Goal: Information Seeking & Learning: Learn about a topic

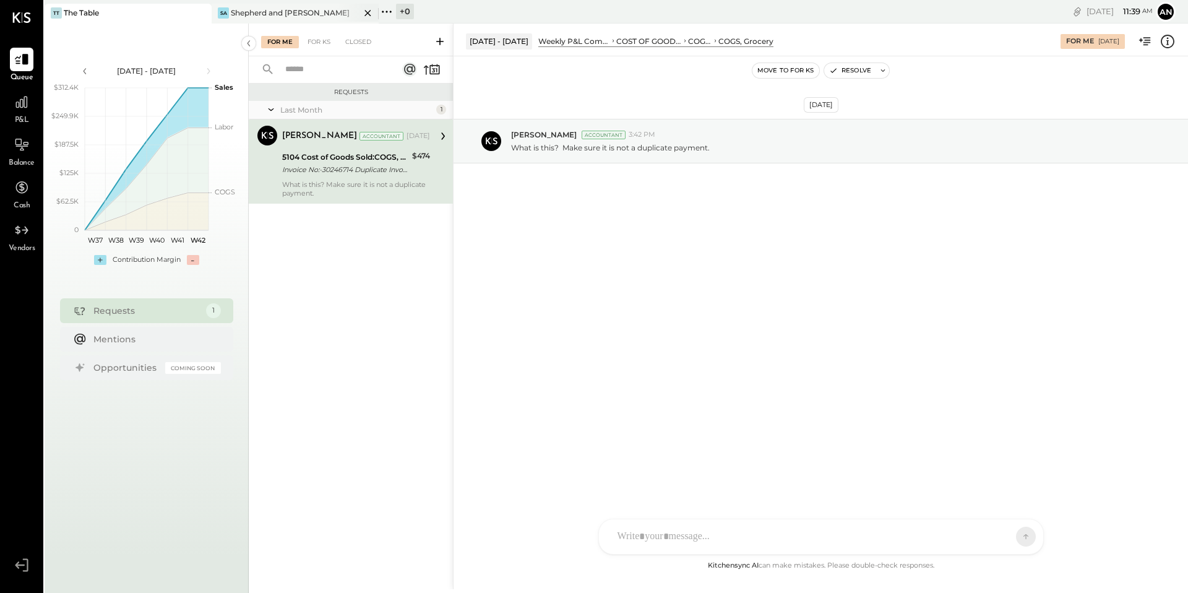
click at [298, 15] on div "Shepherd and [PERSON_NAME]" at bounding box center [290, 12] width 119 height 11
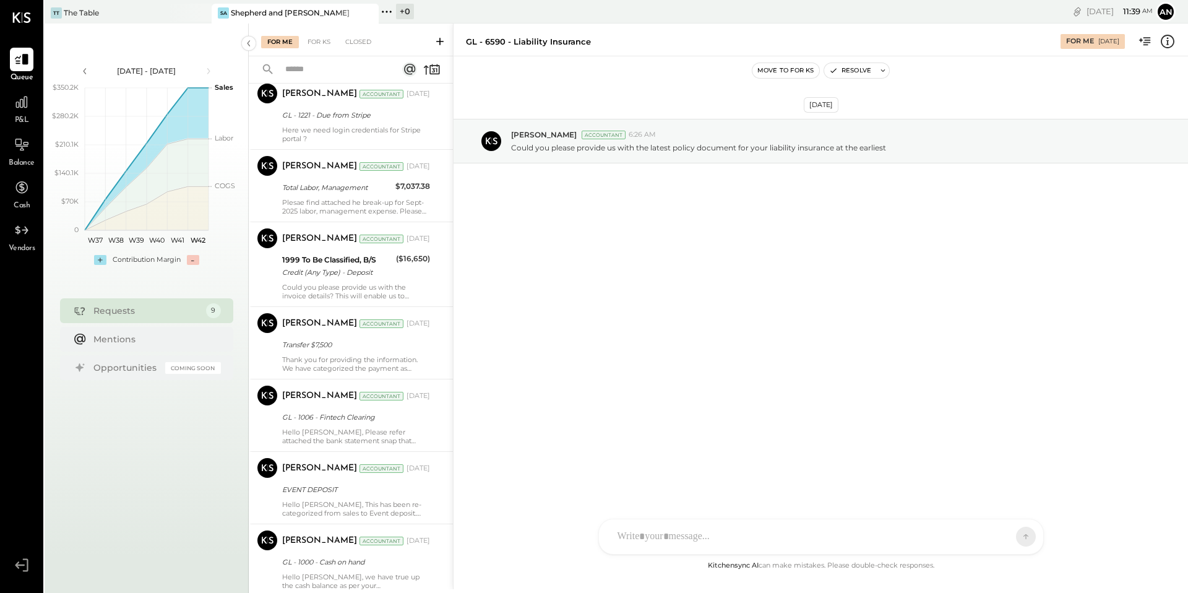
scroll to position [247, 0]
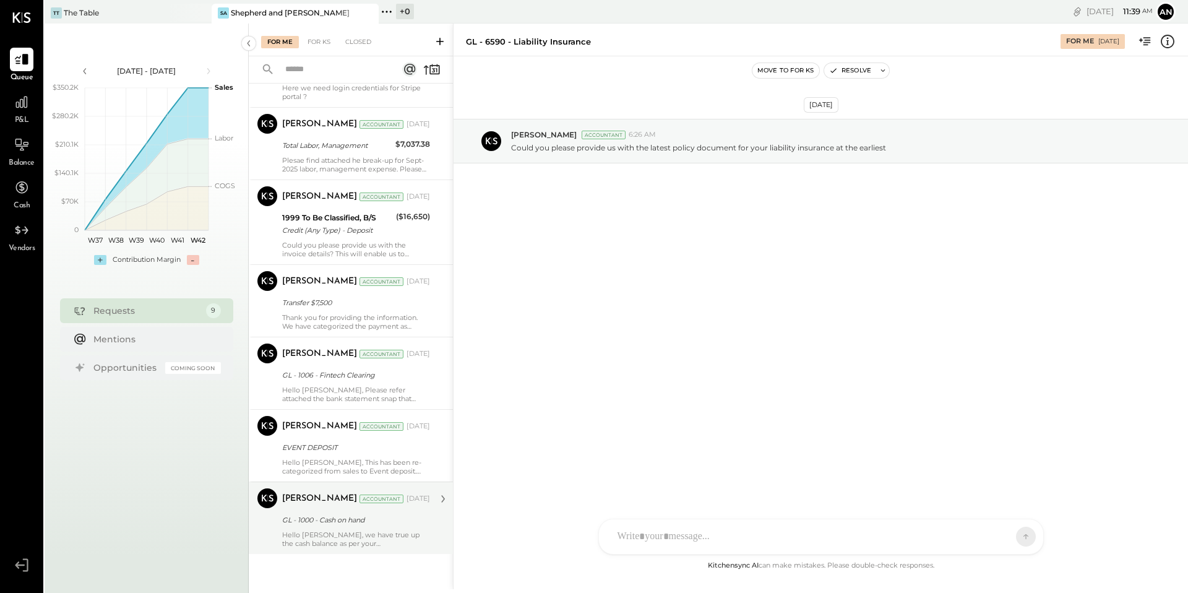
click at [384, 534] on div "Hello [PERSON_NAME], we have true up the cash balance as per your [PERSON_NAME]…" at bounding box center [356, 538] width 148 height 17
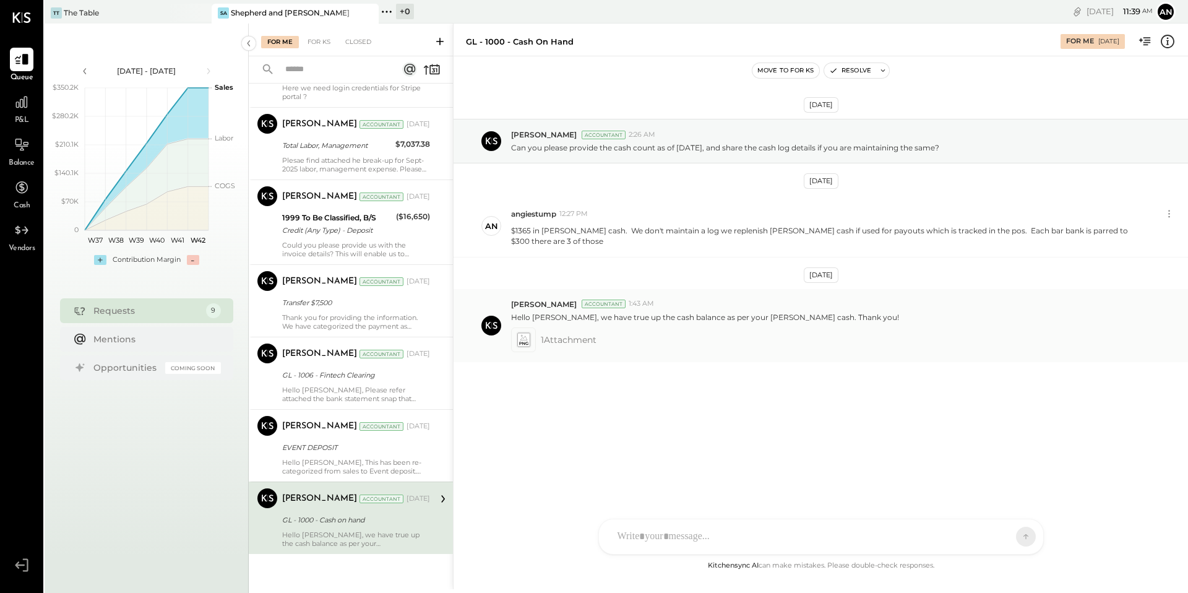
click at [525, 332] on icon at bounding box center [523, 339] width 13 height 14
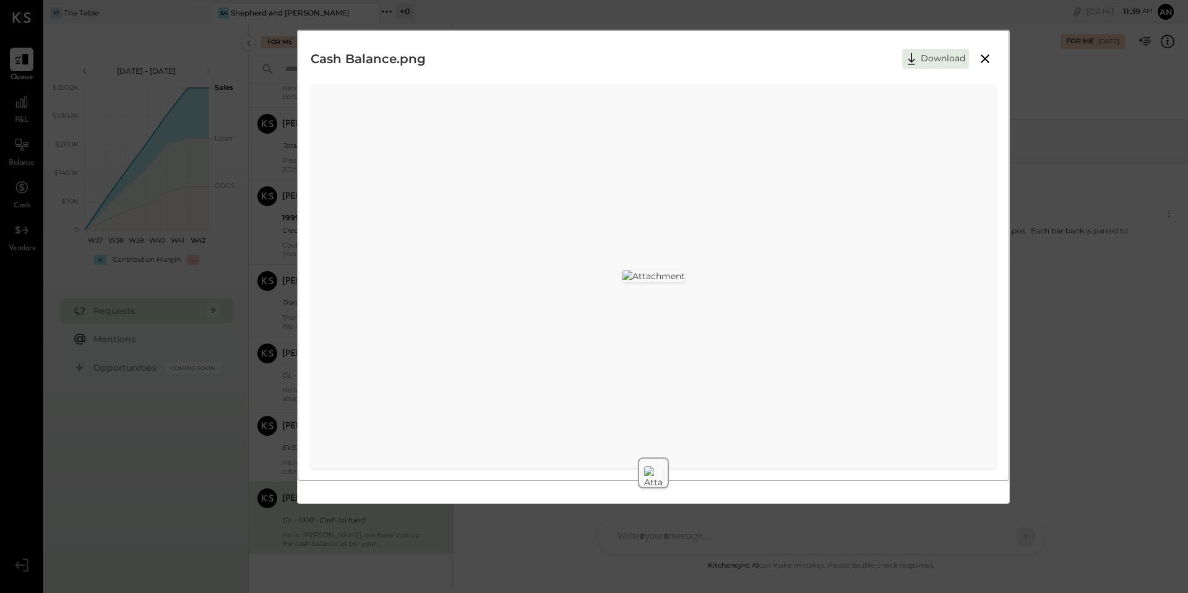
click at [983, 63] on icon at bounding box center [984, 58] width 15 height 15
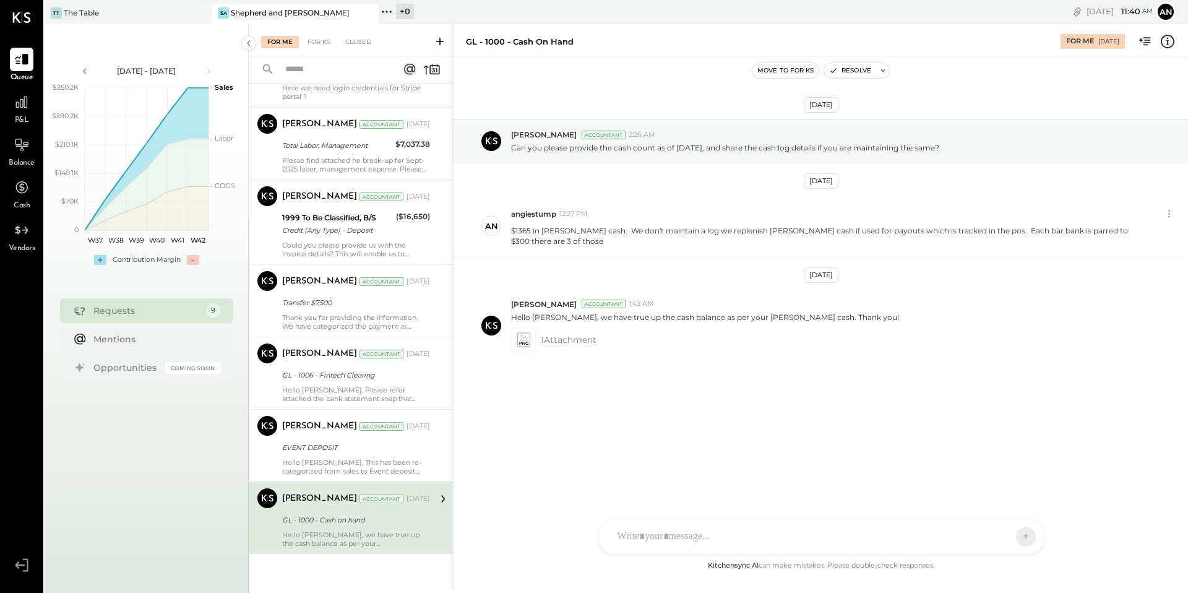
click at [722, 534] on div at bounding box center [821, 536] width 444 height 35
drag, startPoint x: 999, startPoint y: 536, endPoint x: 959, endPoint y: 536, distance: 39.6
click at [999, 536] on icon at bounding box center [1001, 536] width 12 height 12
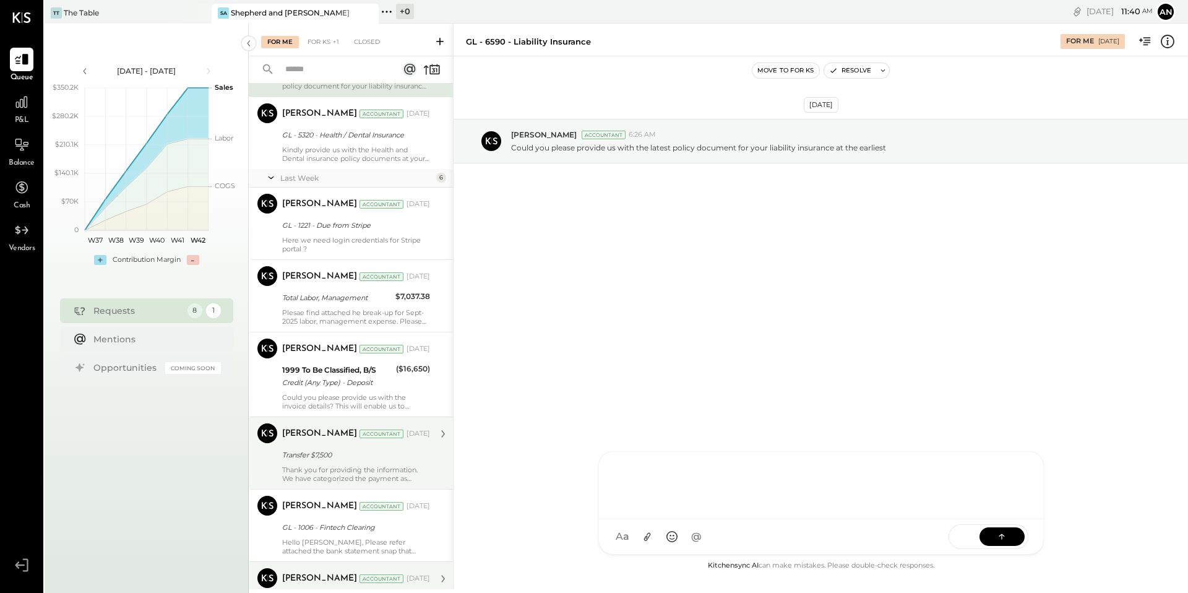
scroll to position [174, 0]
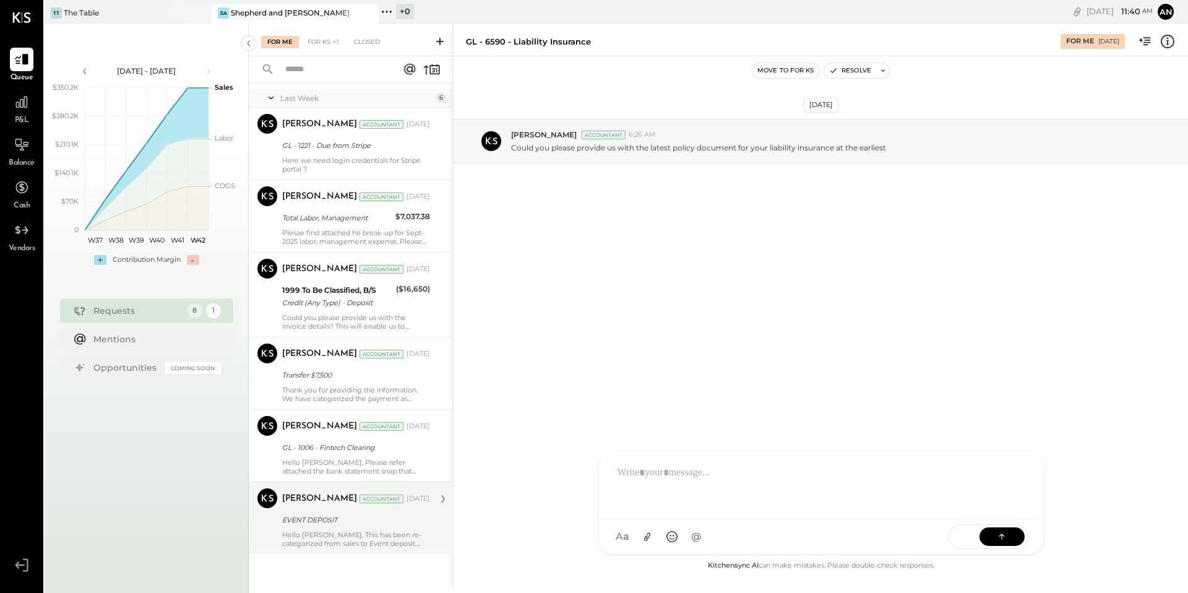
click at [343, 539] on div "Hello [PERSON_NAME], This has been re-categorized from sales to Event deposit. …" at bounding box center [356, 538] width 148 height 17
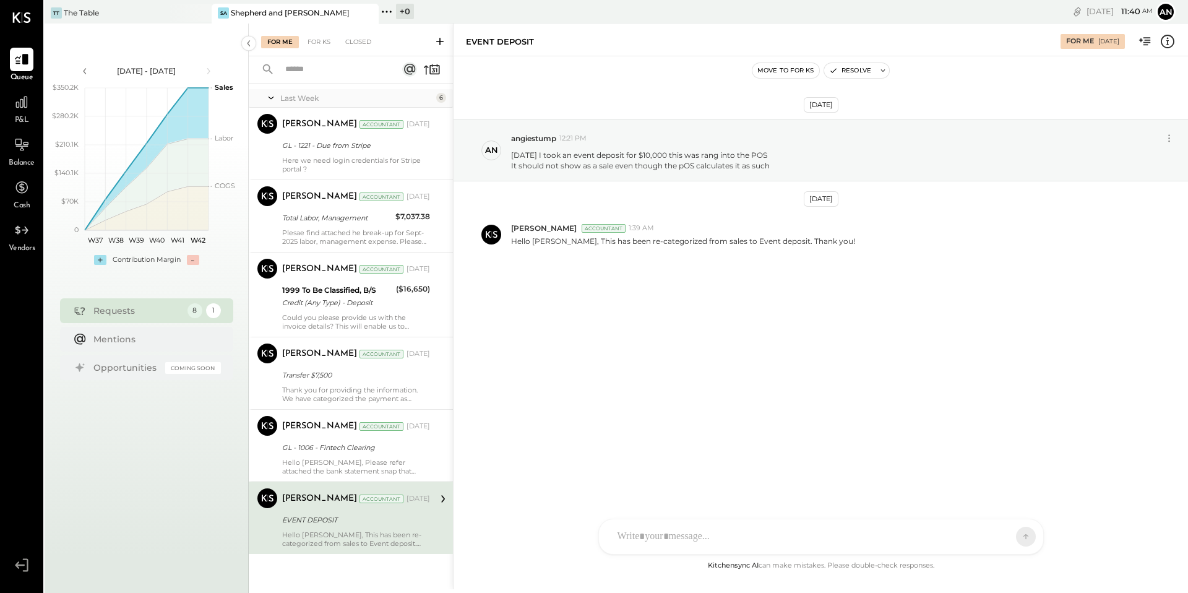
click at [654, 538] on div "RS [PERSON_NAME] SK [PERSON_NAME] UM [PERSON_NAME] [PERSON_NAME].[PERSON_NAME] …" at bounding box center [820, 536] width 445 height 36
click at [997, 543] on button at bounding box center [1001, 535] width 45 height 19
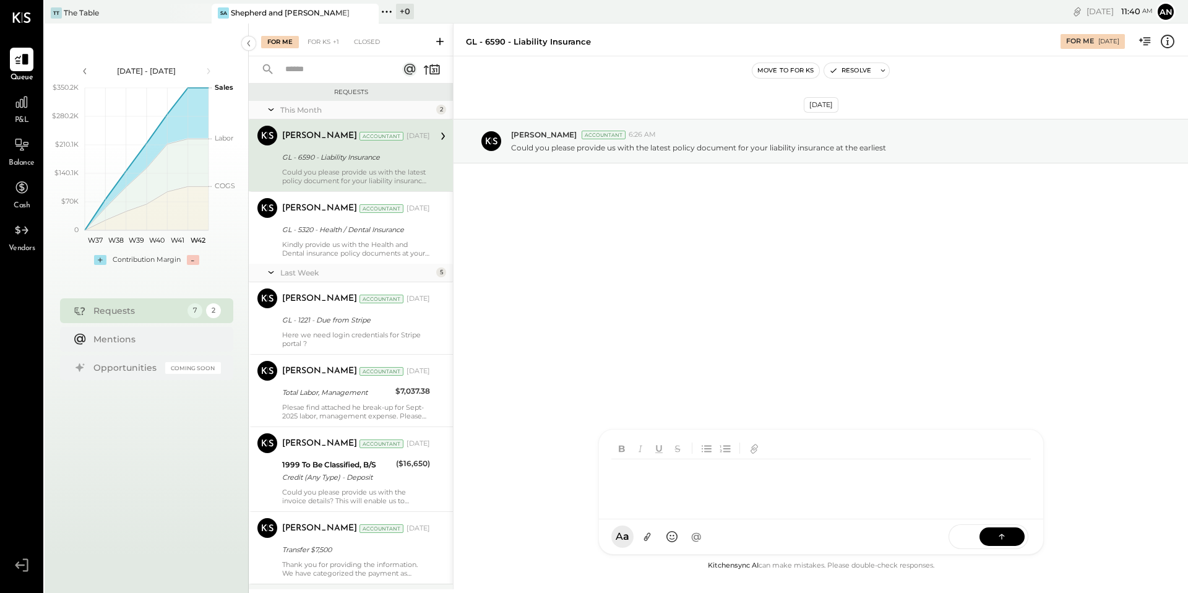
scroll to position [102, 0]
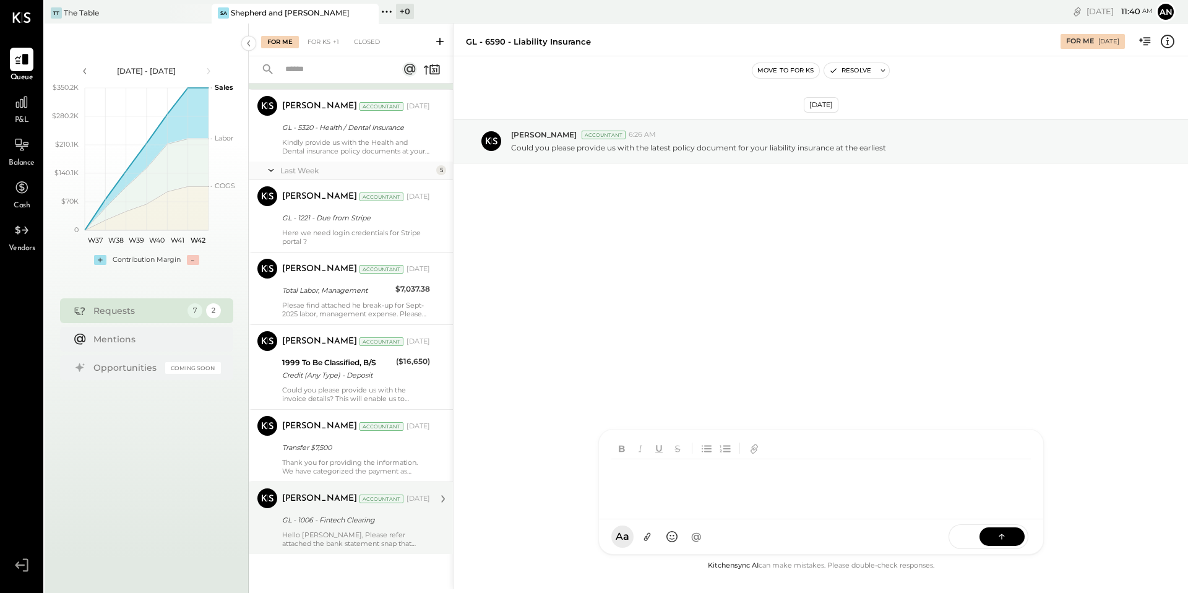
click at [378, 518] on div "GL - 1006 - Fintech Clearing" at bounding box center [354, 519] width 144 height 12
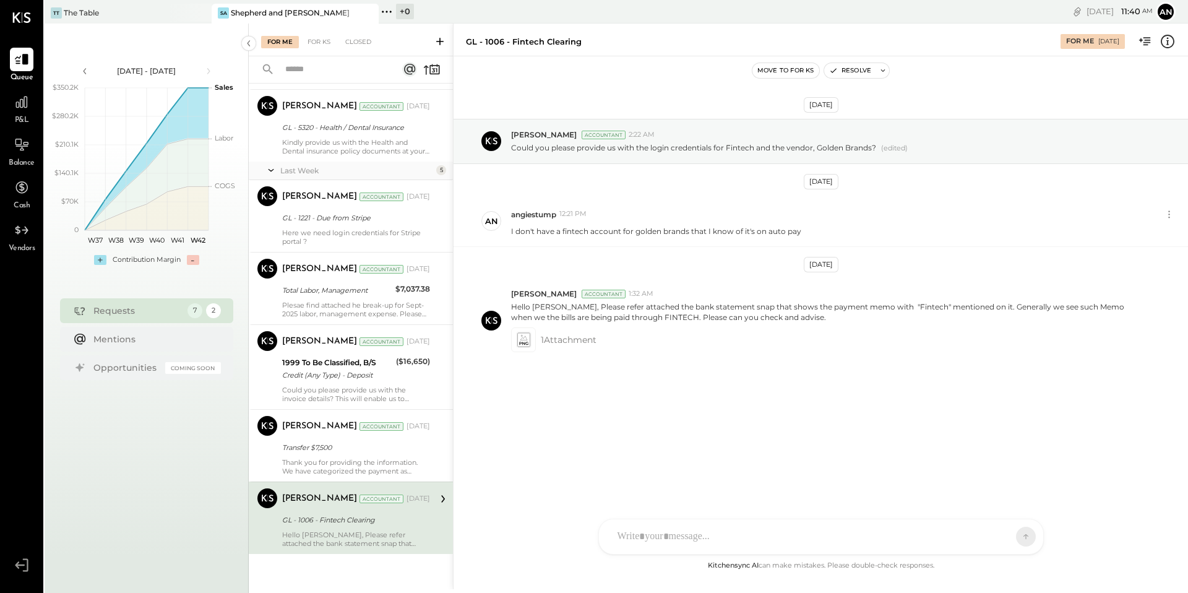
click at [664, 533] on div at bounding box center [821, 536] width 444 height 35
click at [1000, 539] on icon at bounding box center [1001, 535] width 12 height 12
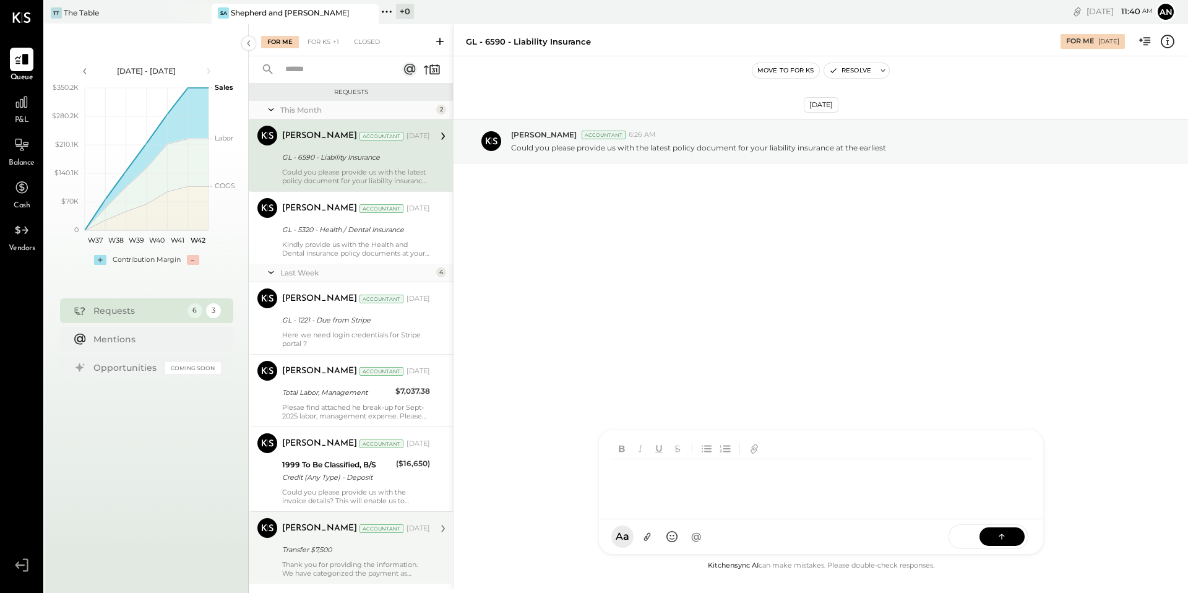
scroll to position [30, 0]
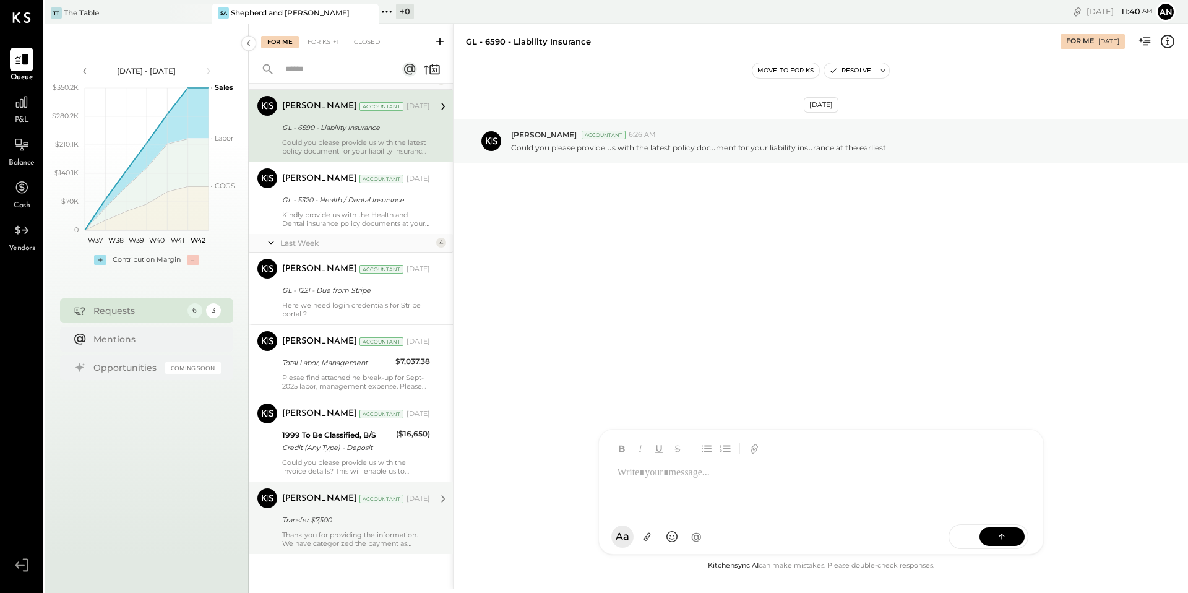
click at [372, 521] on div "Transfer $7,500" at bounding box center [354, 519] width 144 height 12
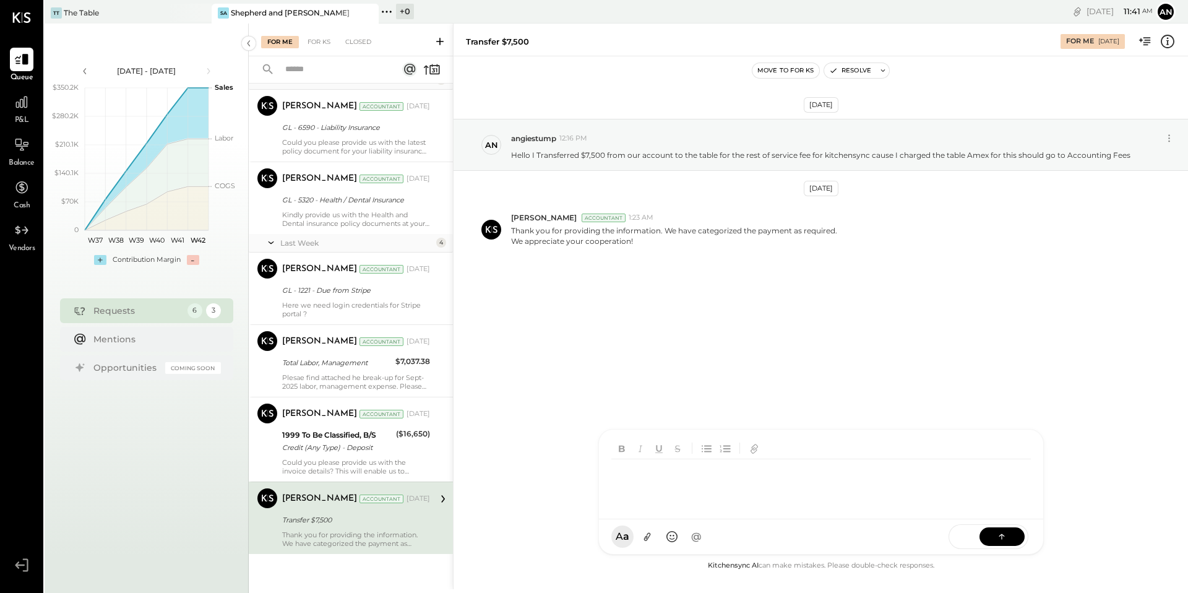
click at [726, 547] on div "RS [PERSON_NAME] SK [PERSON_NAME] UM [PERSON_NAME] [PERSON_NAME].[PERSON_NAME] …" at bounding box center [820, 492] width 445 height 126
click at [998, 533] on icon at bounding box center [1001, 535] width 12 height 12
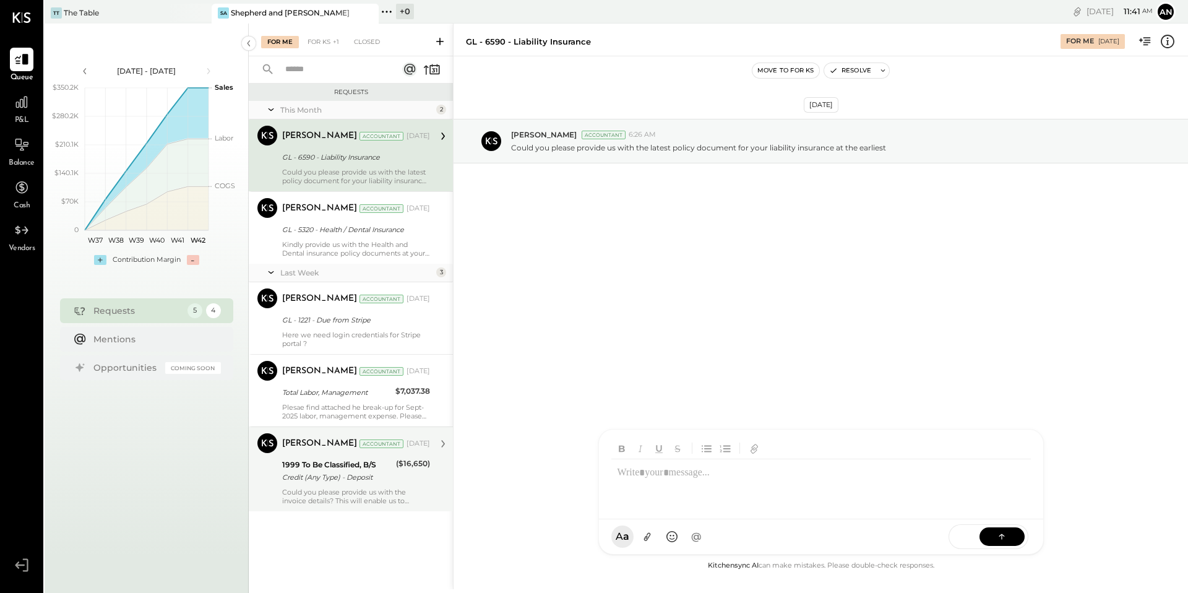
click at [392, 461] on div "1999 To Be Classified, B/S" at bounding box center [337, 464] width 110 height 12
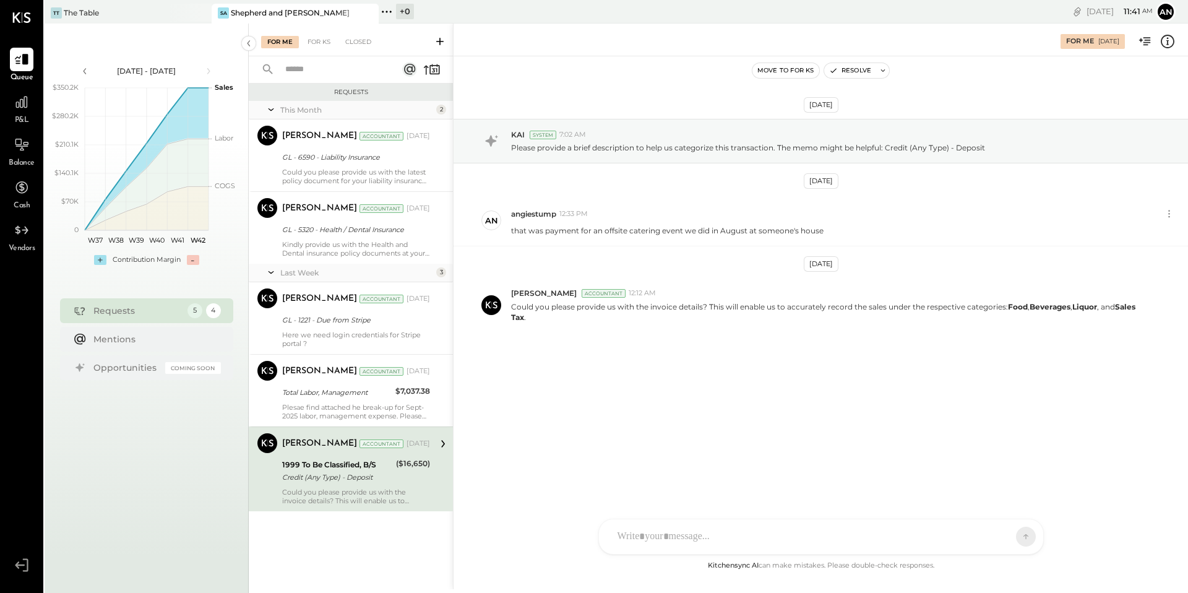
click at [694, 531] on div at bounding box center [821, 536] width 444 height 35
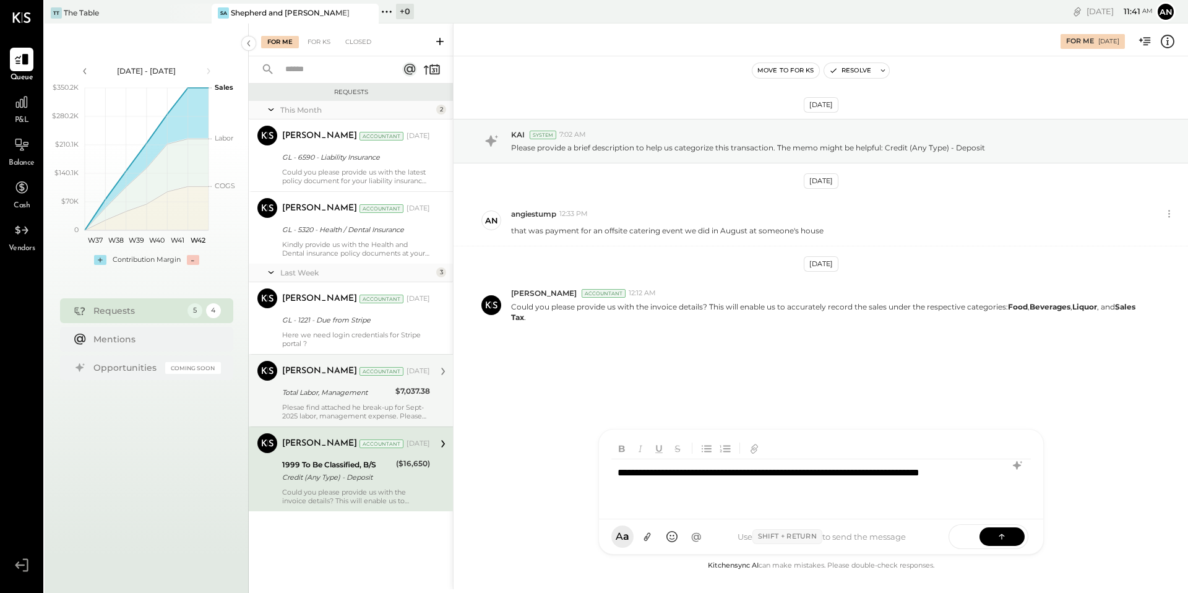
click at [376, 404] on div "Plesae find attached he break-up for Sept-2025 labor, management expense. Pleas…" at bounding box center [356, 411] width 148 height 17
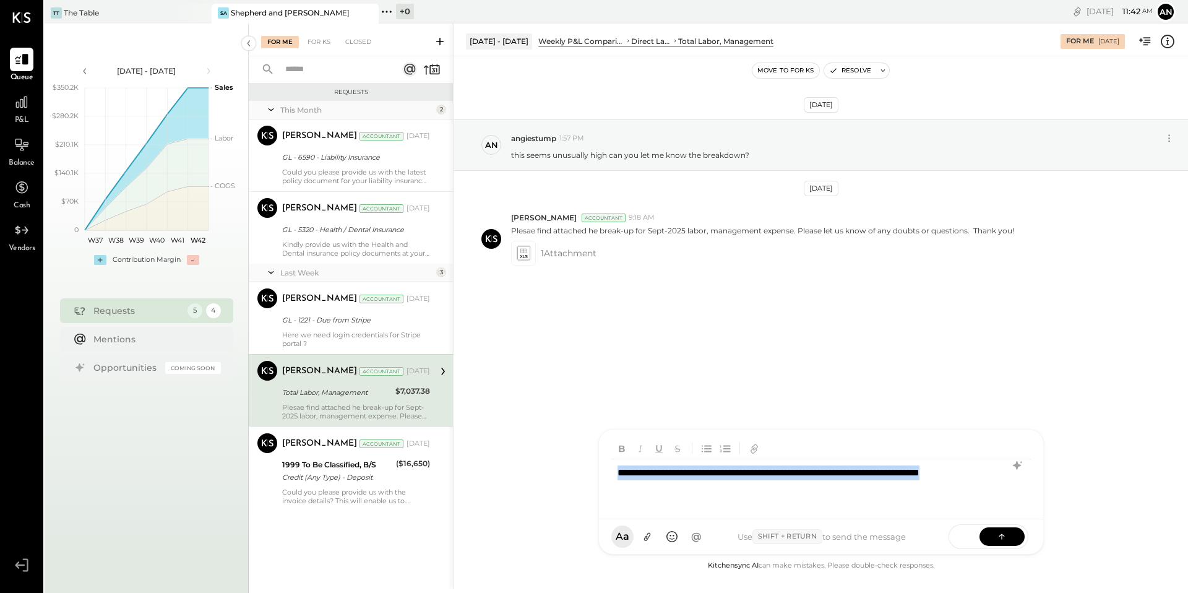
drag, startPoint x: 678, startPoint y: 494, endPoint x: 605, endPoint y: 466, distance: 77.9
click at [605, 466] on div "**********" at bounding box center [821, 474] width 444 height 90
click at [408, 406] on div "Plesae find attached he break-up for Sept-2025 labor, management expense. Pleas…" at bounding box center [356, 411] width 148 height 17
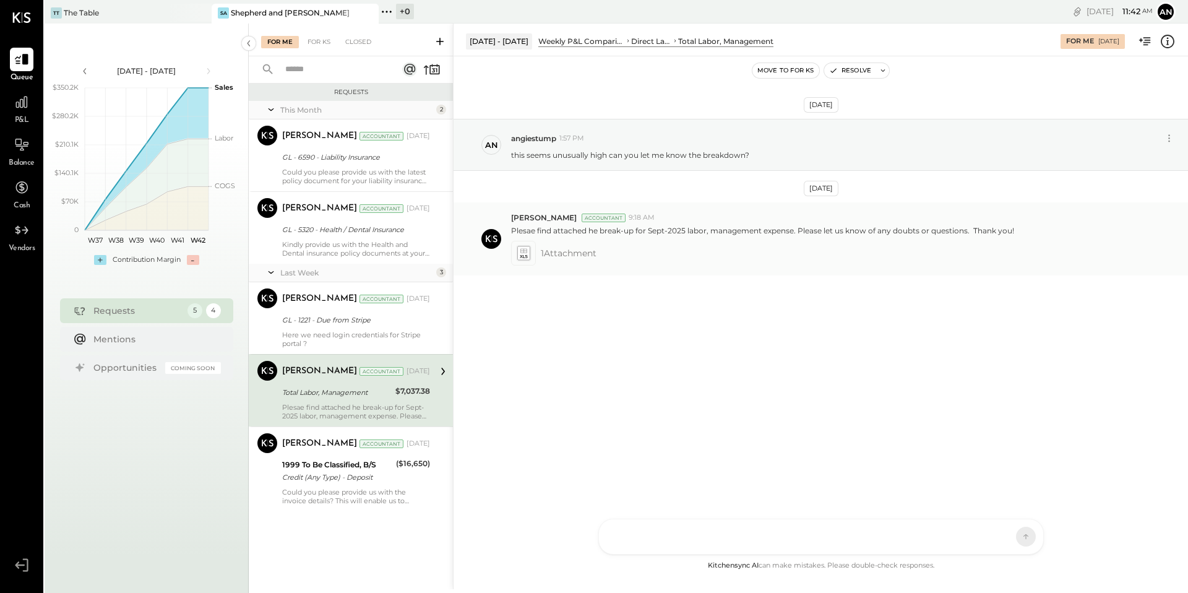
click at [592, 255] on span "1 Attachment" at bounding box center [569, 253] width 56 height 25
click at [530, 259] on icon at bounding box center [523, 252] width 15 height 17
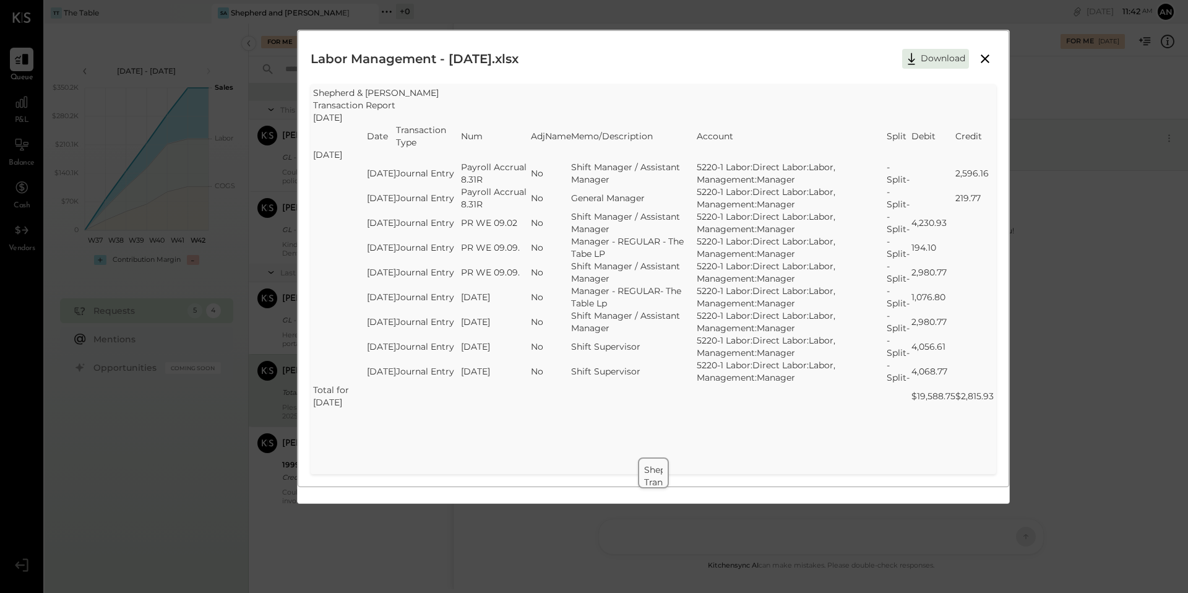
click at [980, 57] on icon at bounding box center [984, 58] width 15 height 15
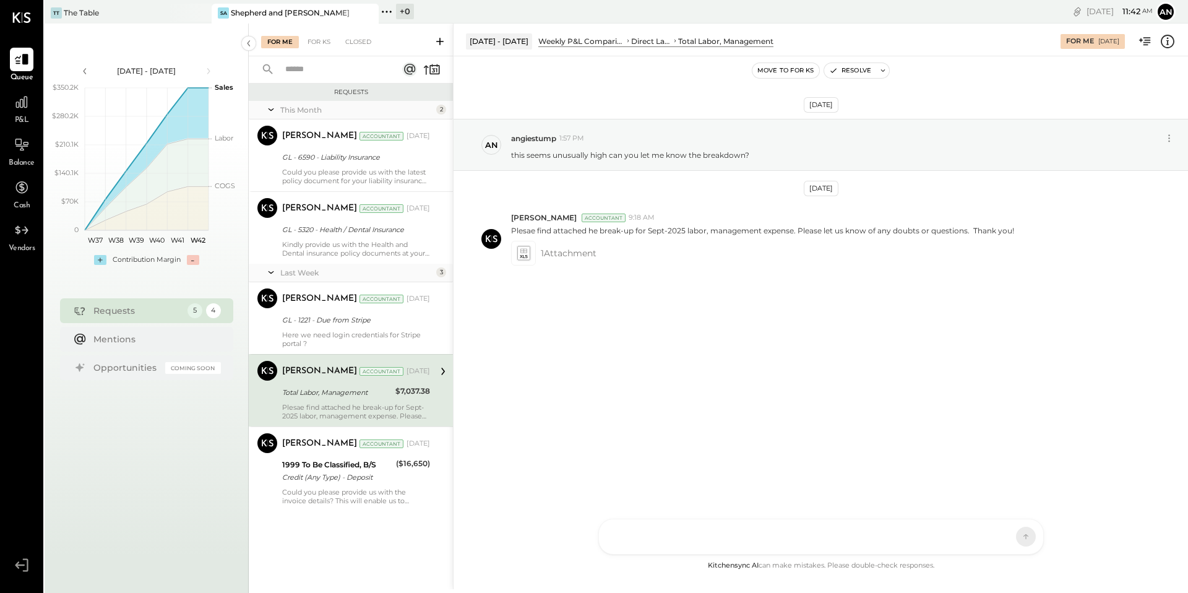
click at [675, 526] on div at bounding box center [821, 536] width 444 height 35
click at [991, 536] on button at bounding box center [1001, 535] width 45 height 19
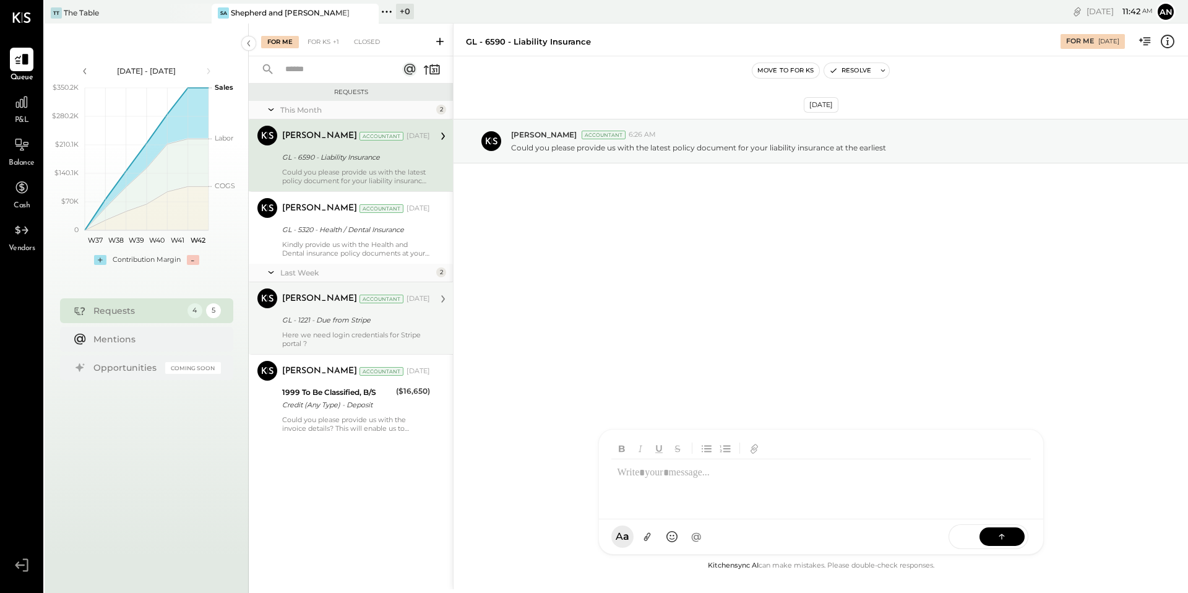
click at [422, 324] on div "GL - 1221 - Due from Stripe" at bounding box center [354, 320] width 144 height 12
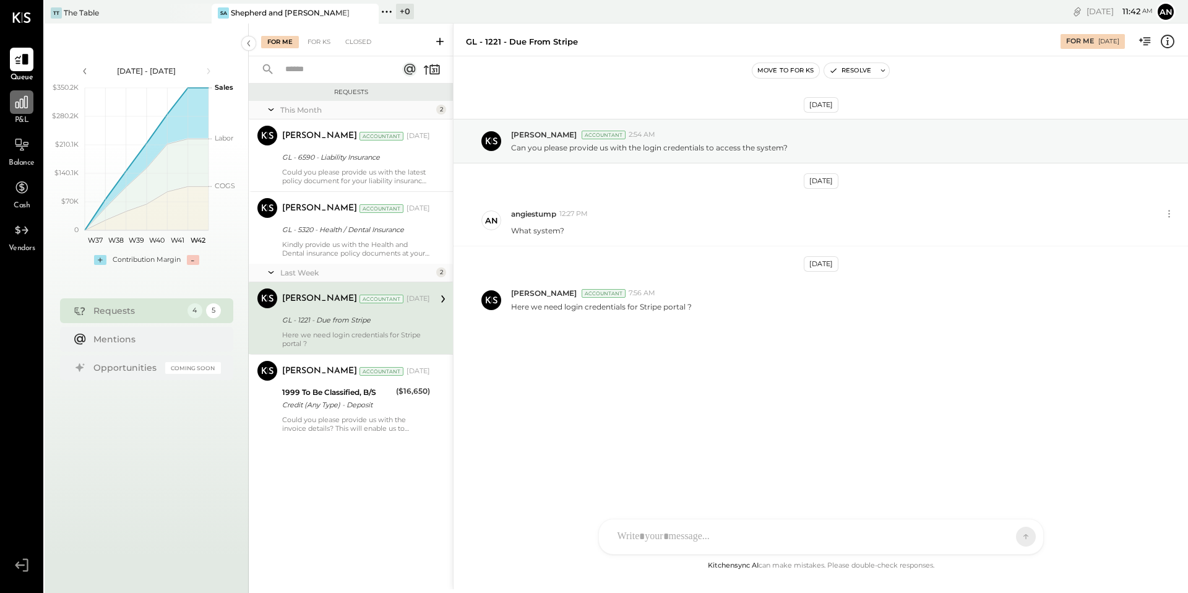
click at [19, 106] on icon at bounding box center [22, 102] width 16 height 16
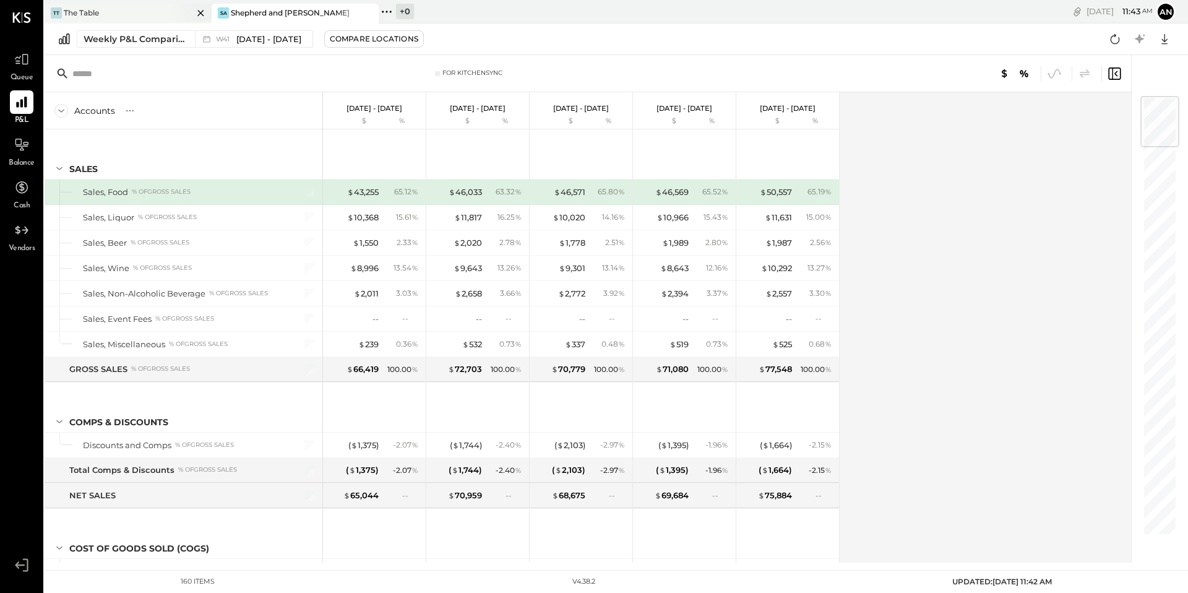
click at [139, 10] on div "TT The Table" at bounding box center [119, 12] width 148 height 11
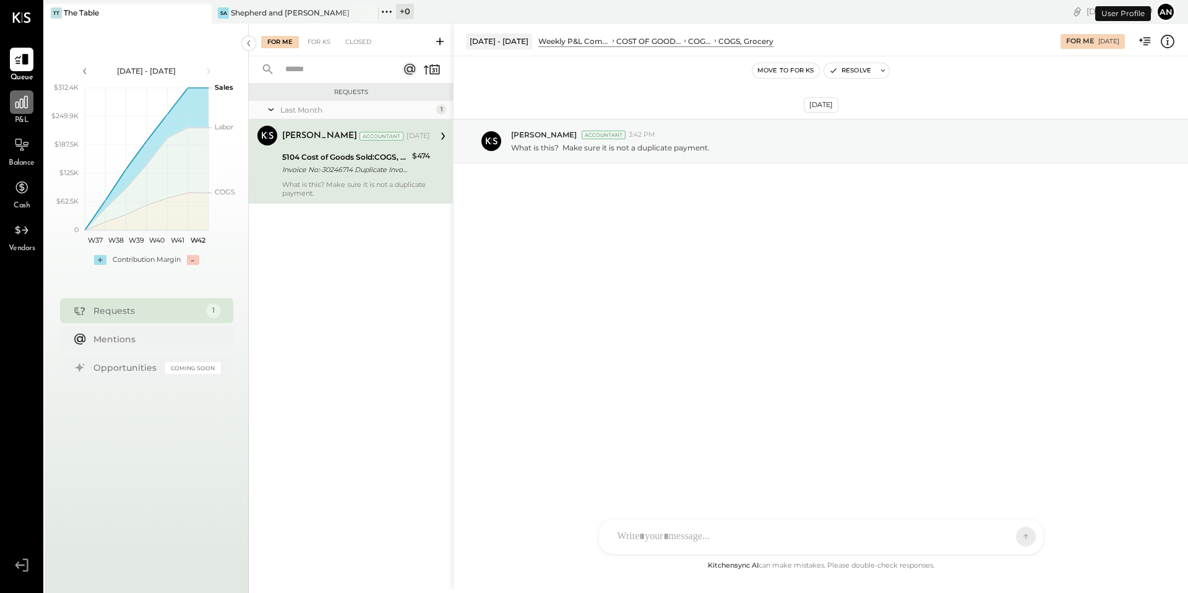
click at [27, 103] on icon at bounding box center [22, 102] width 16 height 16
